Goal: Information Seeking & Learning: Check status

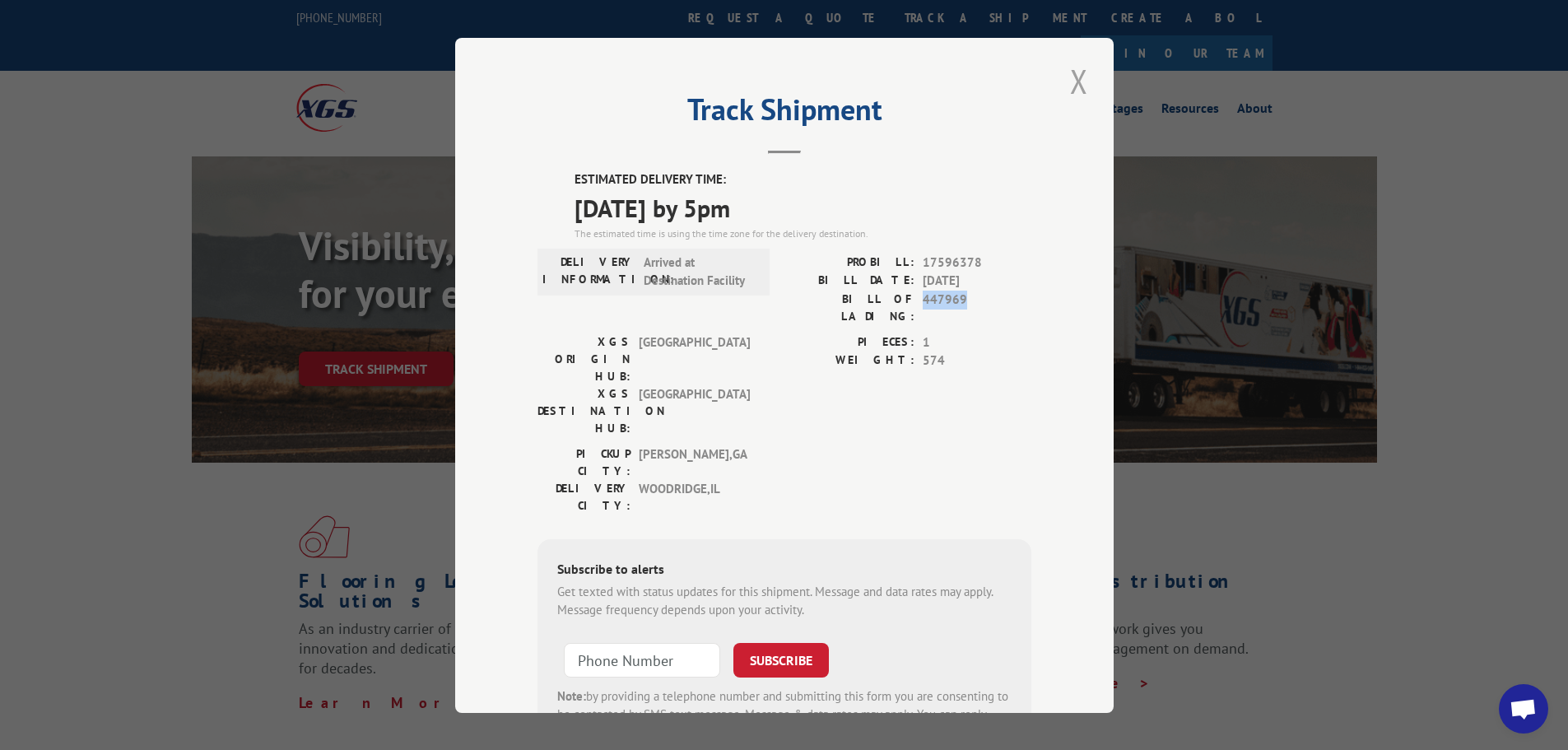
click at [1065, 74] on button "Close modal" at bounding box center [1078, 81] width 28 height 45
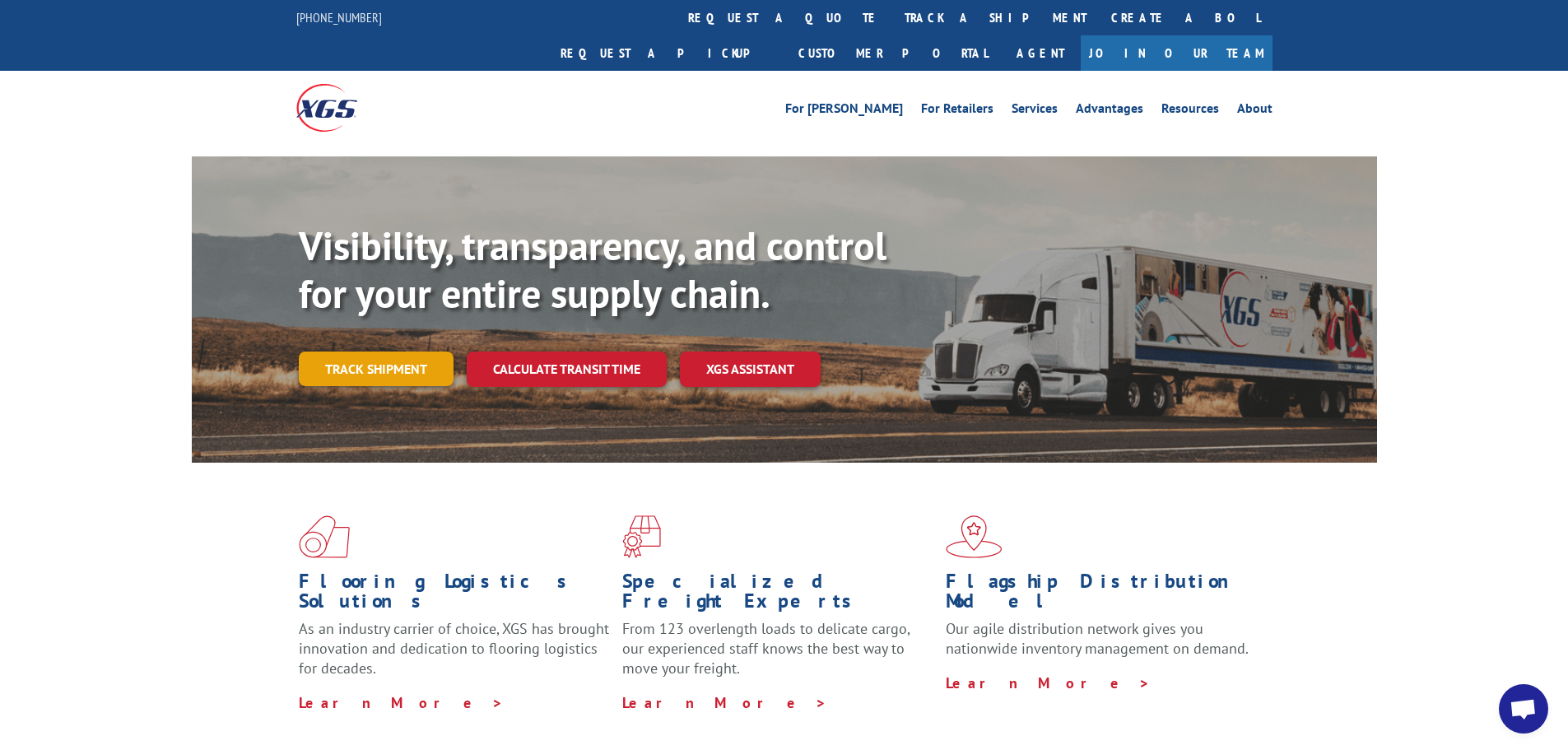
click at [387, 352] on link "Track shipment" at bounding box center [376, 369] width 155 height 34
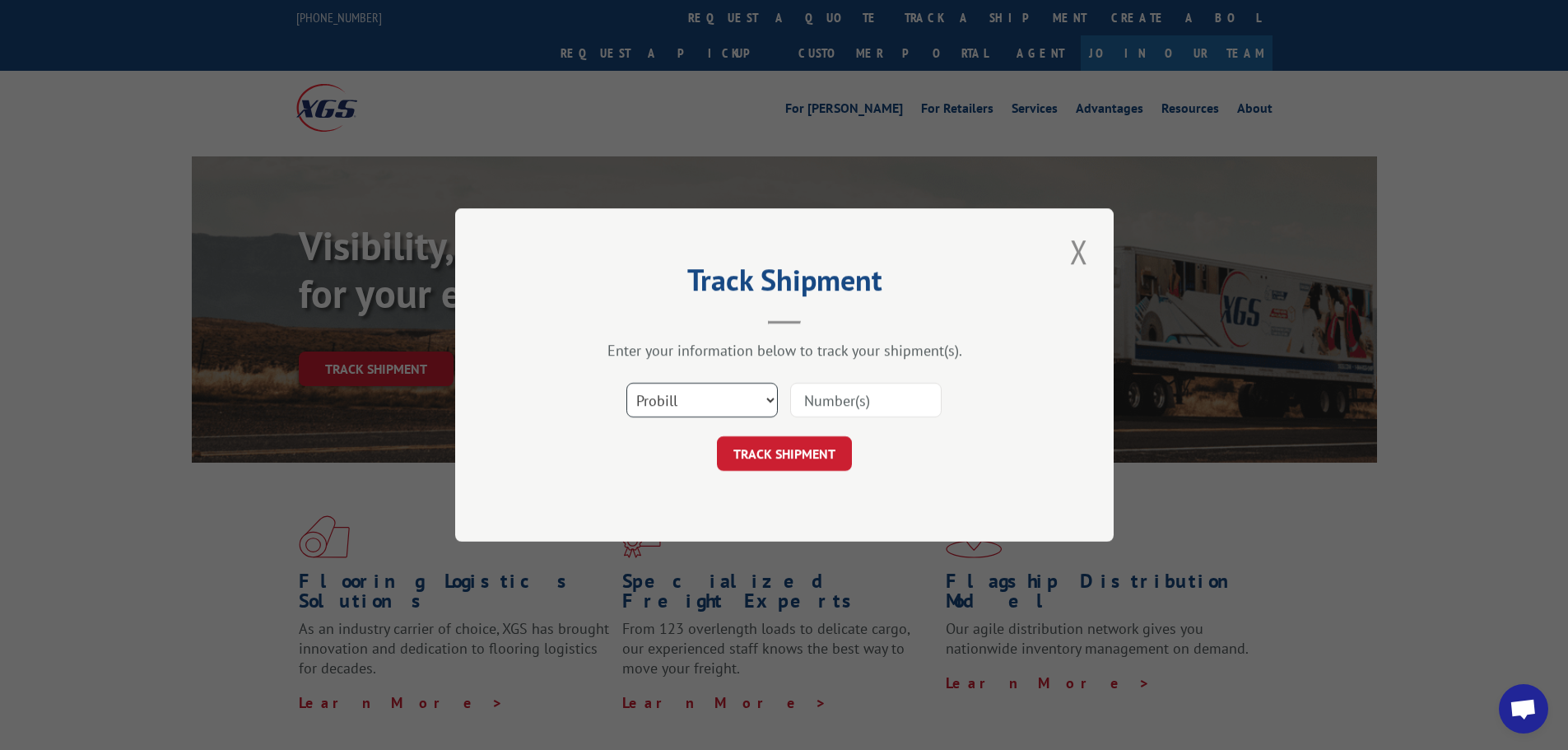
click at [689, 412] on select "Select category... Probill BOL PO" at bounding box center [702, 399] width 151 height 34
select select "bol"
click at [627, 382] on select "Select category... Probill BOL PO" at bounding box center [702, 399] width 151 height 34
click at [840, 401] on input at bounding box center [866, 399] width 151 height 34
paste input "451793"
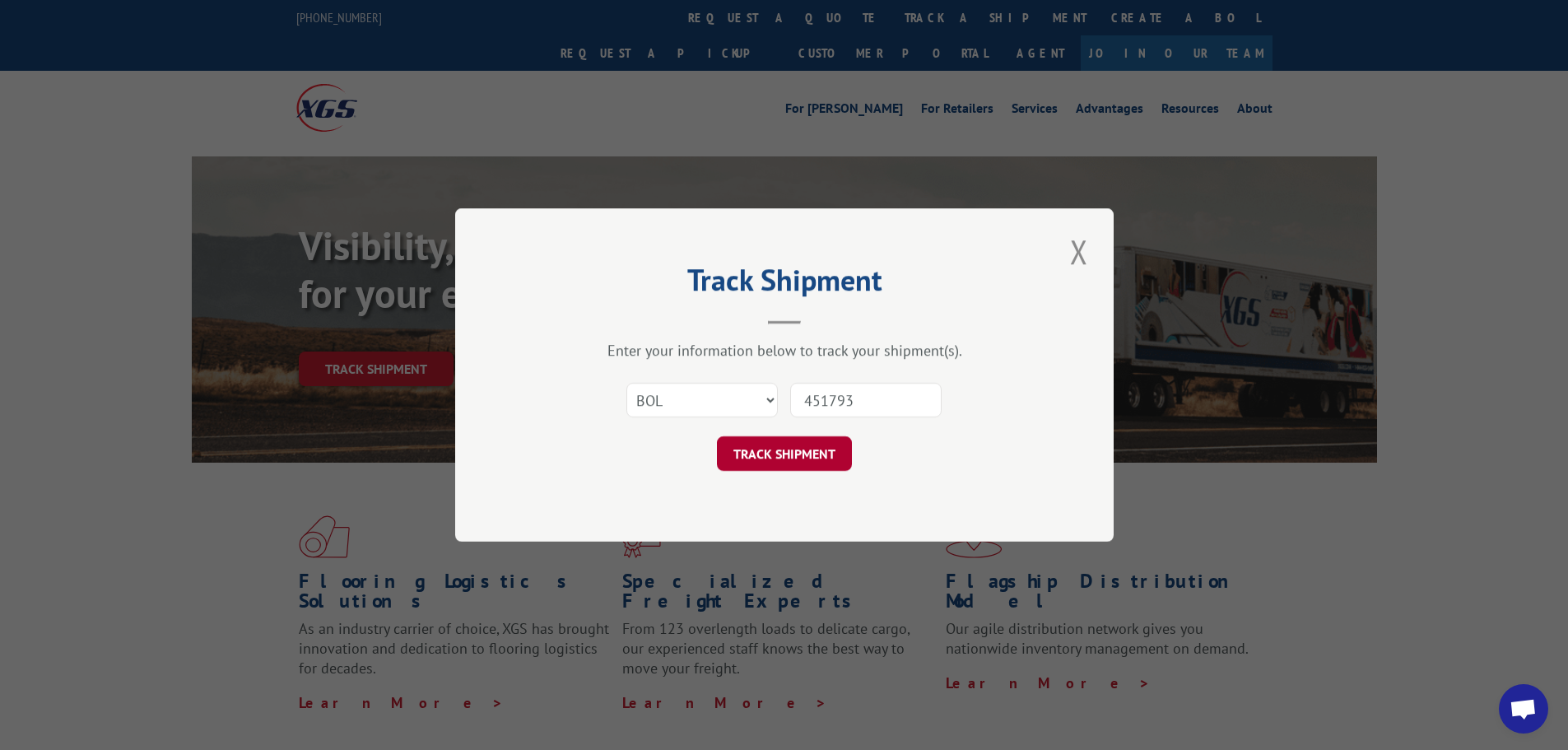
type input "451793"
click at [821, 445] on button "TRACK SHIPMENT" at bounding box center [784, 453] width 135 height 34
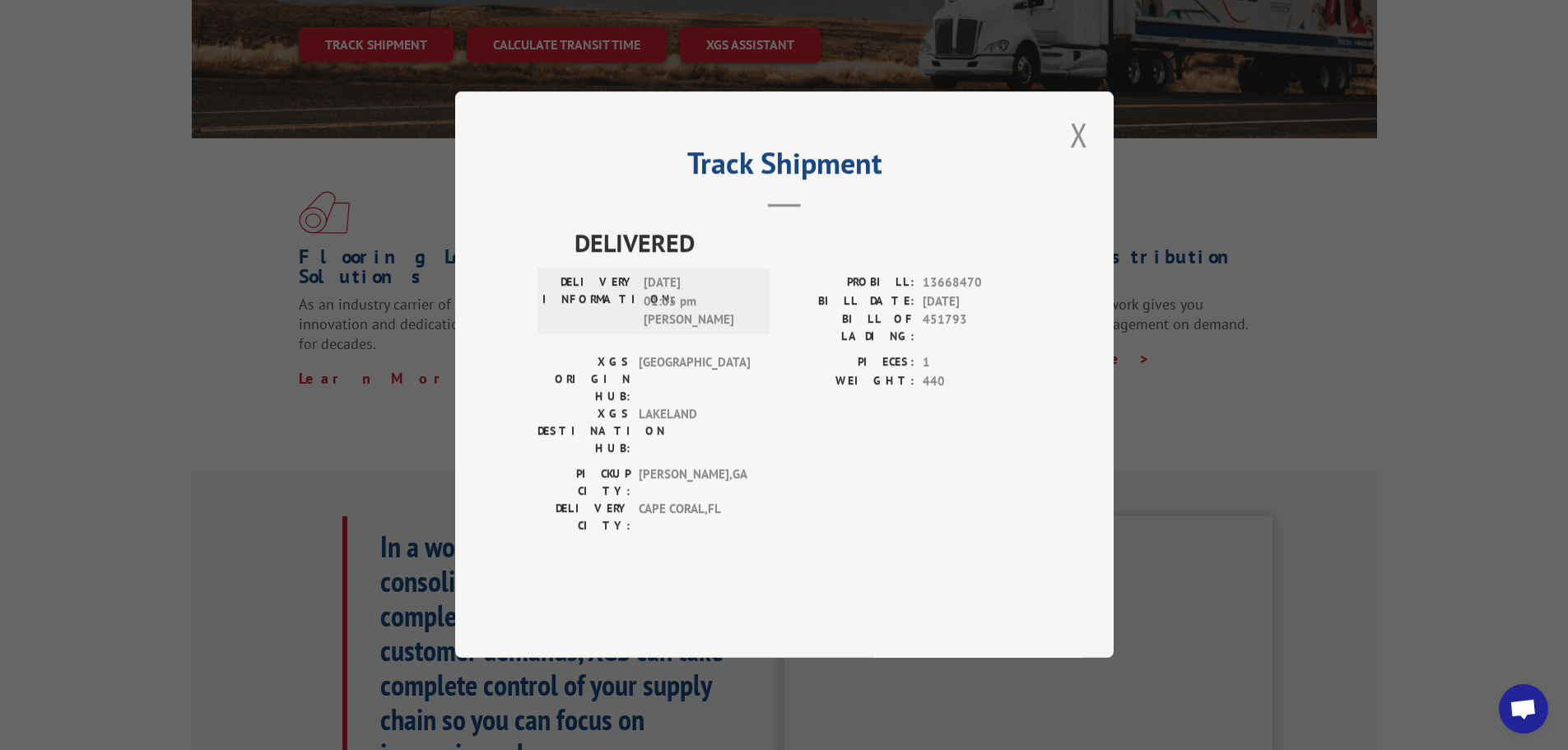
scroll to position [329, 0]
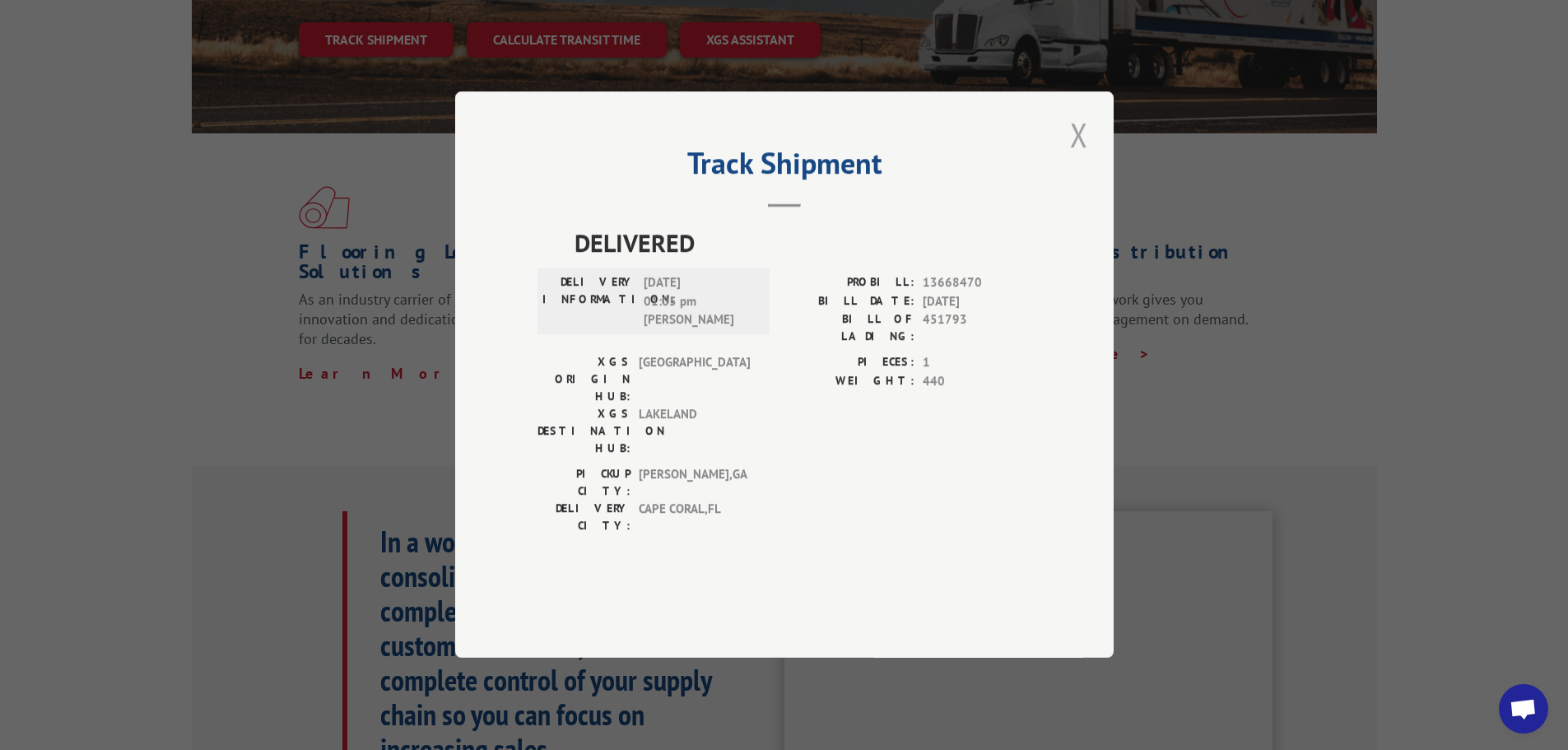
click at [1083, 157] on button "Close modal" at bounding box center [1078, 134] width 28 height 45
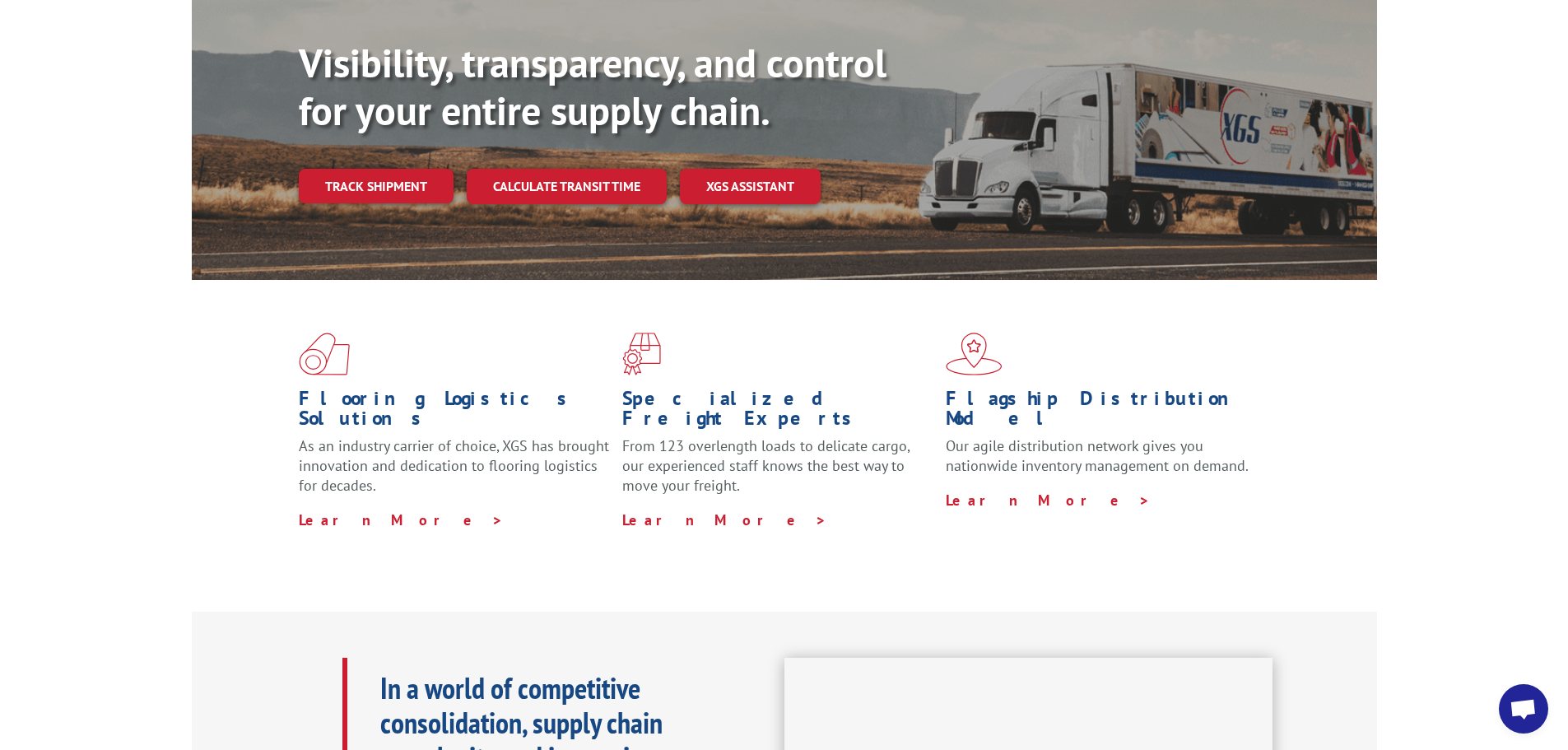
scroll to position [0, 0]
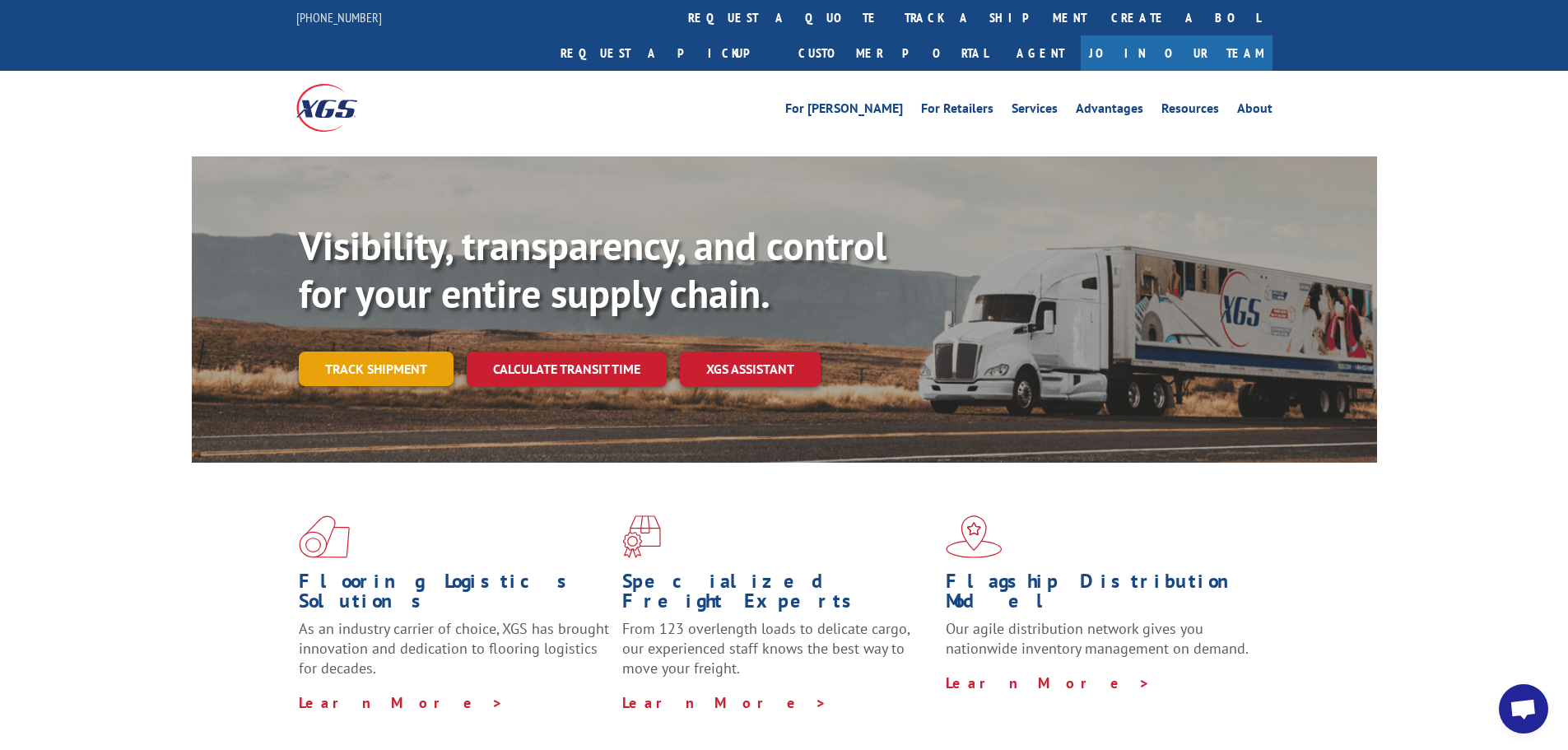
click at [379, 352] on link "Track shipment" at bounding box center [376, 369] width 155 height 34
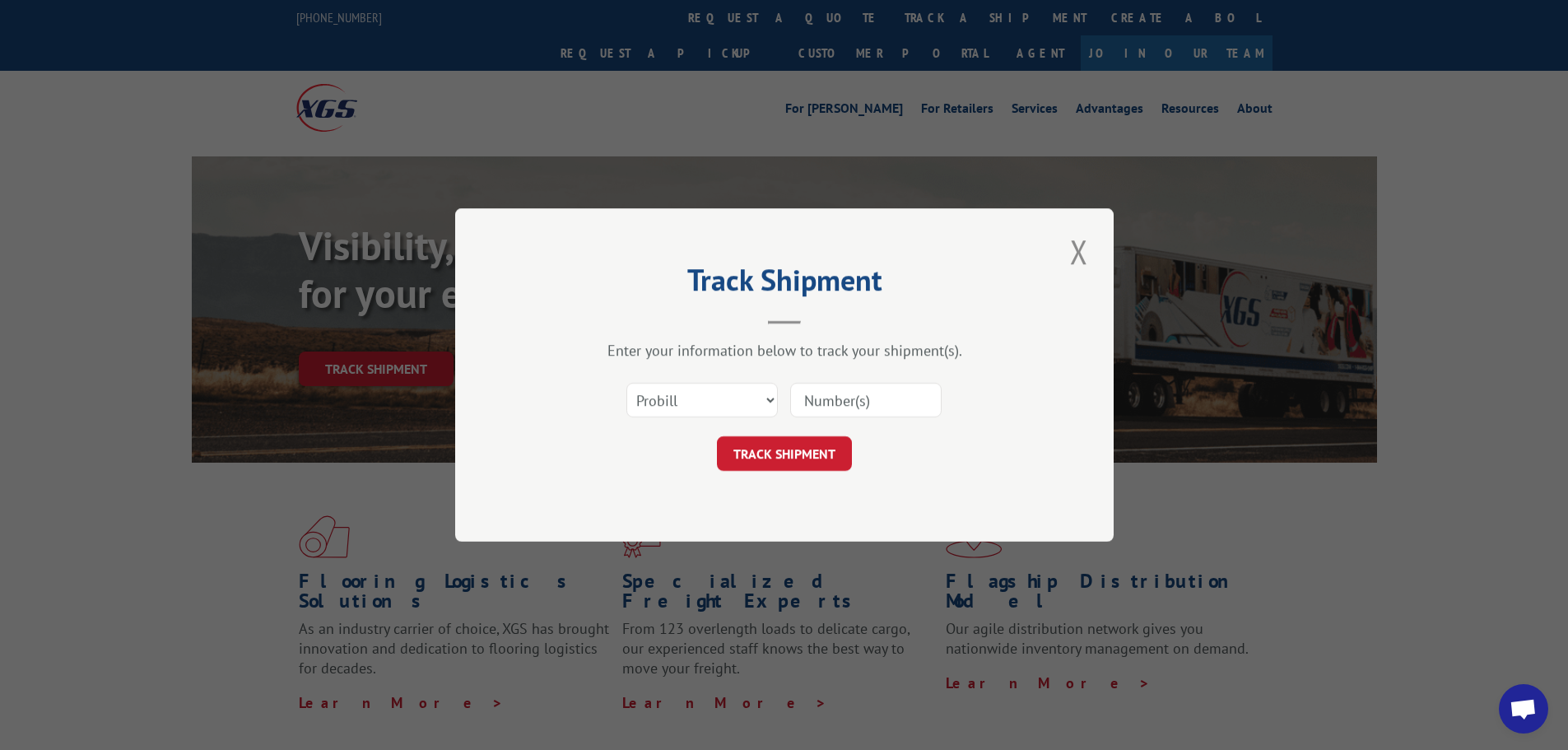
click at [656, 423] on div "Select category... Probill BOL PO" at bounding box center [784, 400] width 494 height 54
click at [656, 408] on select "Select category... Probill BOL PO" at bounding box center [702, 399] width 151 height 34
select select "bol"
click at [627, 382] on select "Select category... Probill BOL PO" at bounding box center [702, 399] width 151 height 34
click at [813, 403] on input at bounding box center [866, 399] width 151 height 34
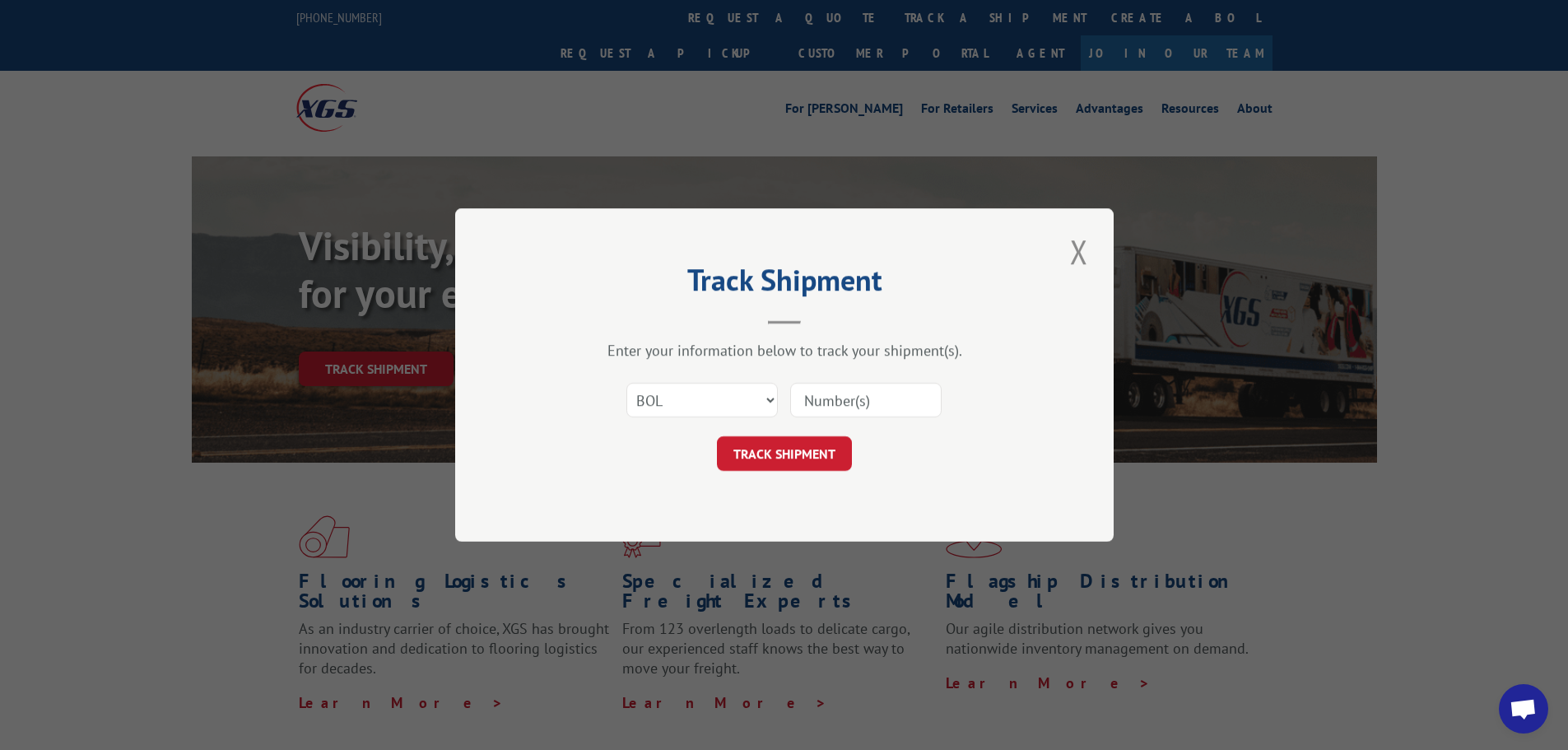
paste input "451793"
type input "451793"
click at [786, 446] on button "TRACK SHIPMENT" at bounding box center [784, 453] width 135 height 34
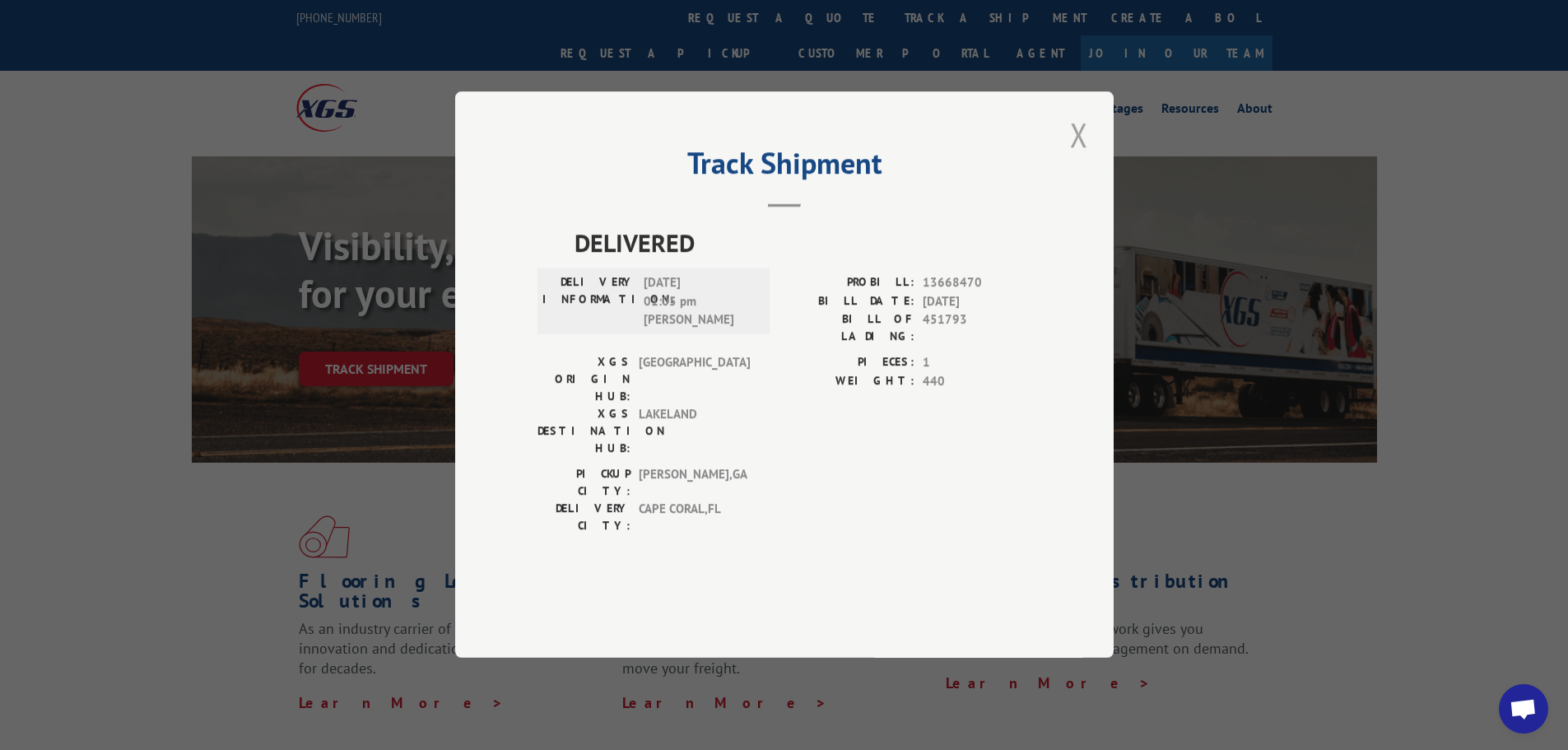
click at [1078, 157] on button "Close modal" at bounding box center [1078, 134] width 28 height 45
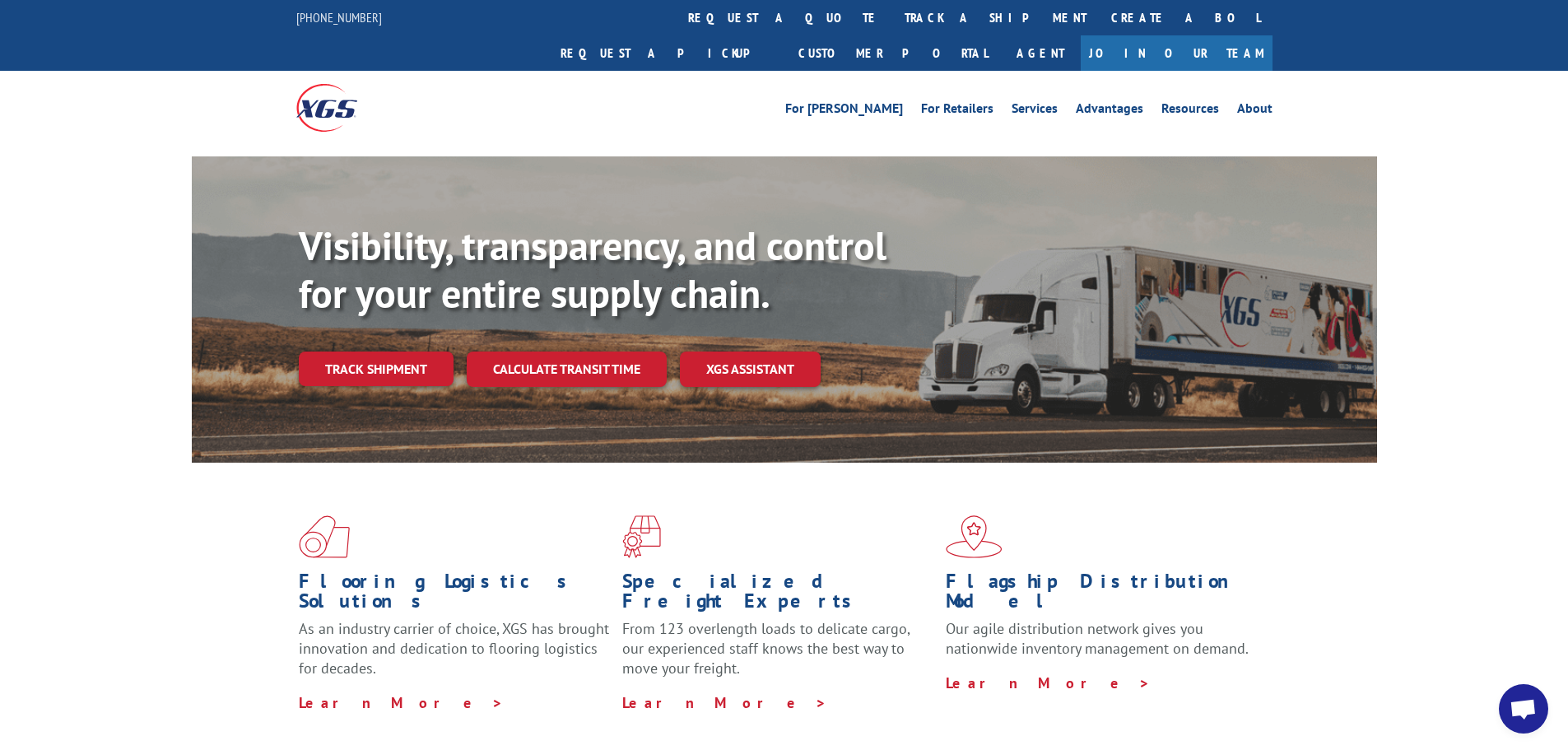
click at [392, 352] on link "Track shipment" at bounding box center [376, 369] width 155 height 34
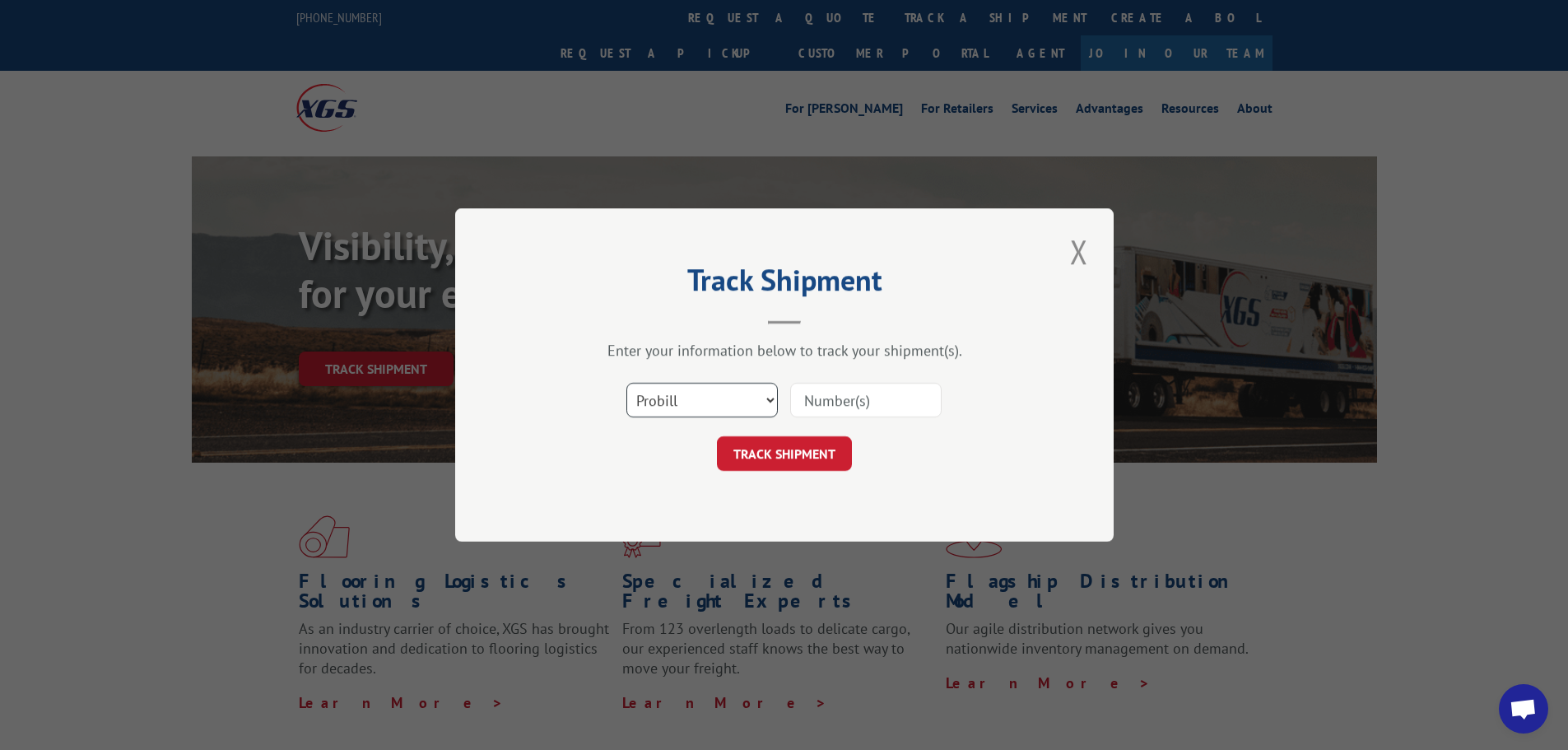
click at [693, 409] on select "Select category... Probill BOL PO" at bounding box center [702, 399] width 151 height 34
select select "bol"
click at [627, 382] on select "Select category... Probill BOL PO" at bounding box center [702, 399] width 151 height 34
click at [866, 393] on input at bounding box center [866, 399] width 151 height 34
paste input "447969"
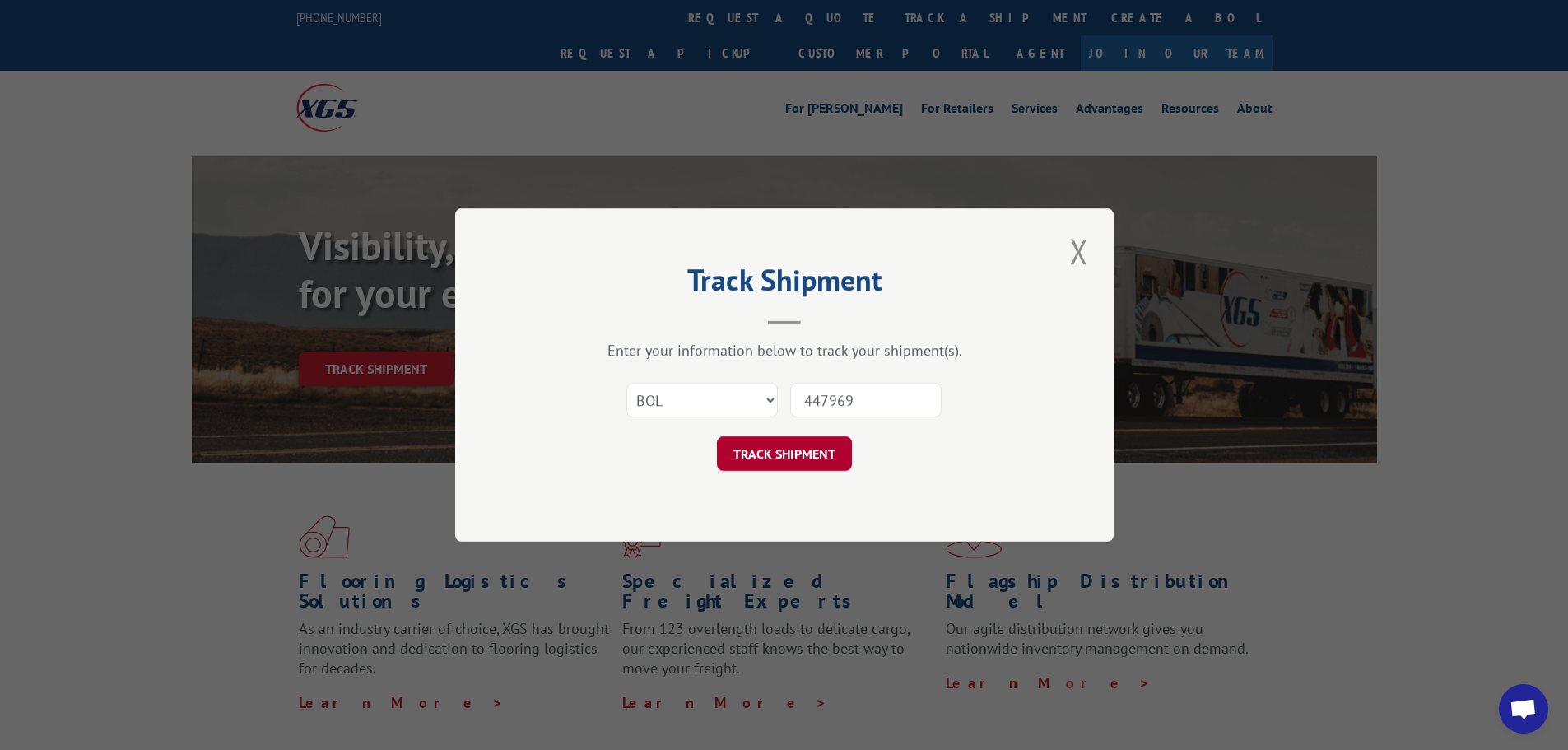
type input "447969"
click at [818, 452] on button "TRACK SHIPMENT" at bounding box center [784, 453] width 135 height 34
